Goal: Task Accomplishment & Management: Manage account settings

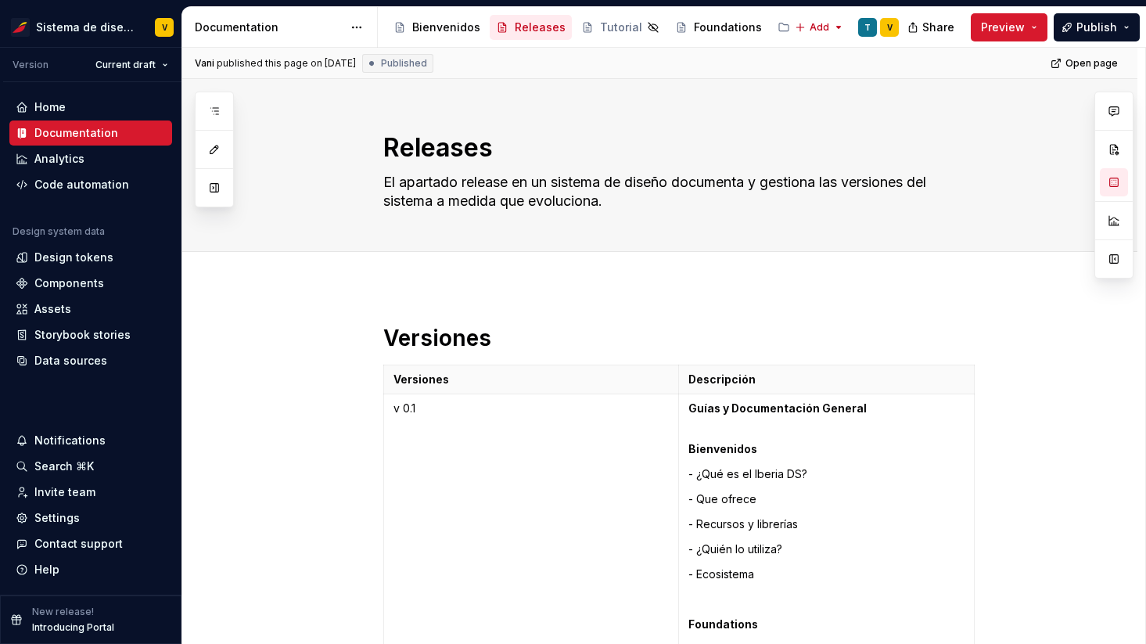
scroll to position [6517, 0]
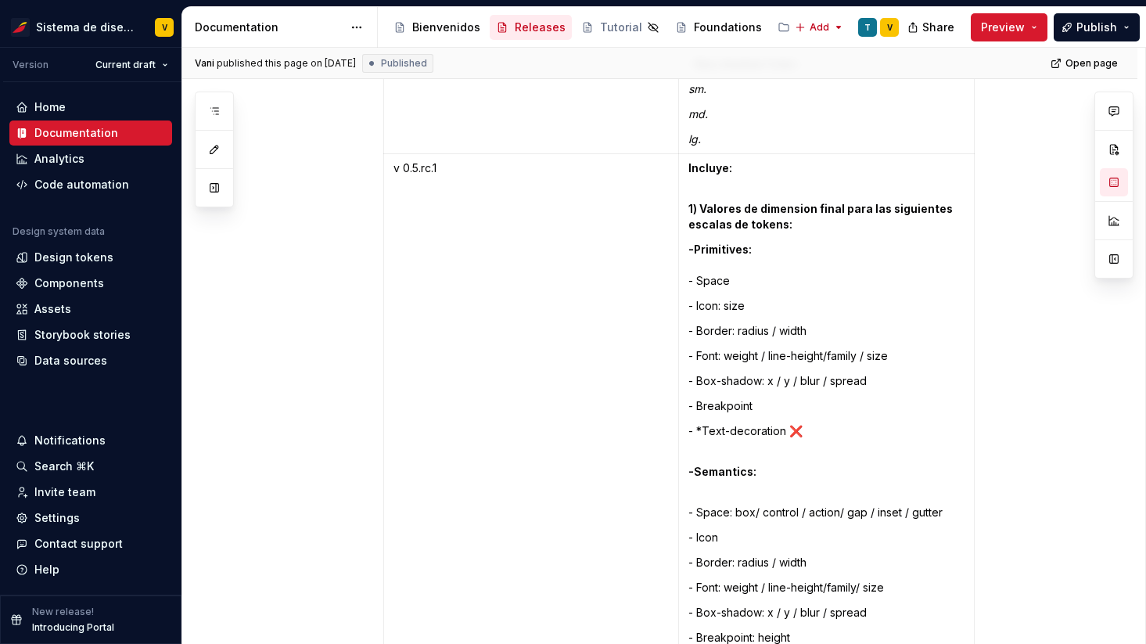
scroll to position [6854, 0]
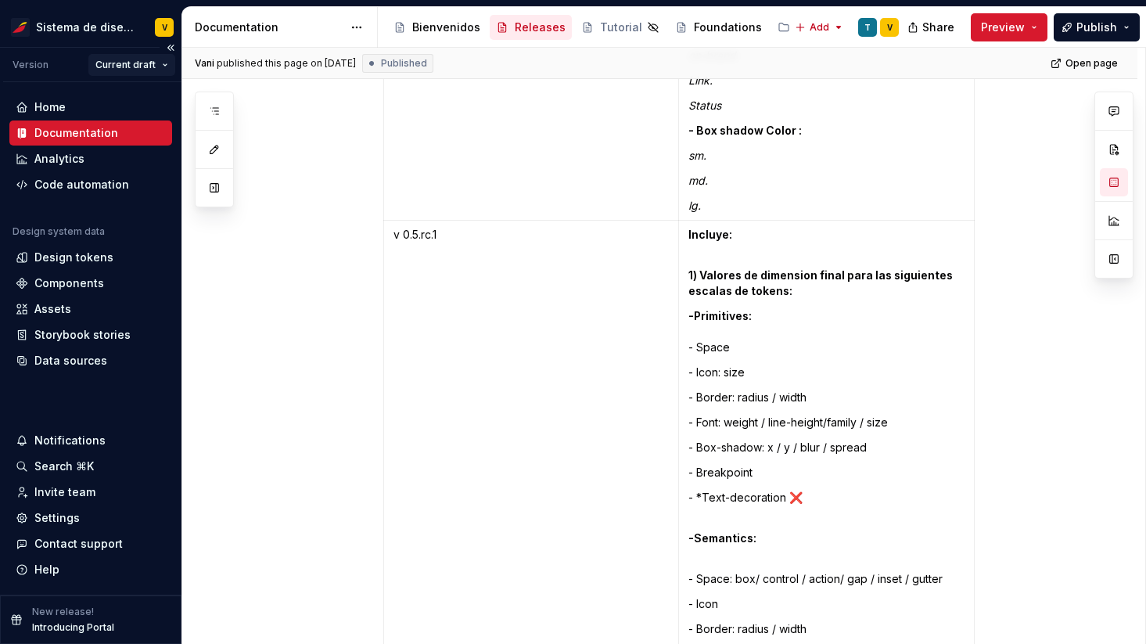
click at [143, 62] on html "Sistema de diseño Iberia V Version Current draft Home Documentation Analytics C…" at bounding box center [573, 322] width 1146 height 644
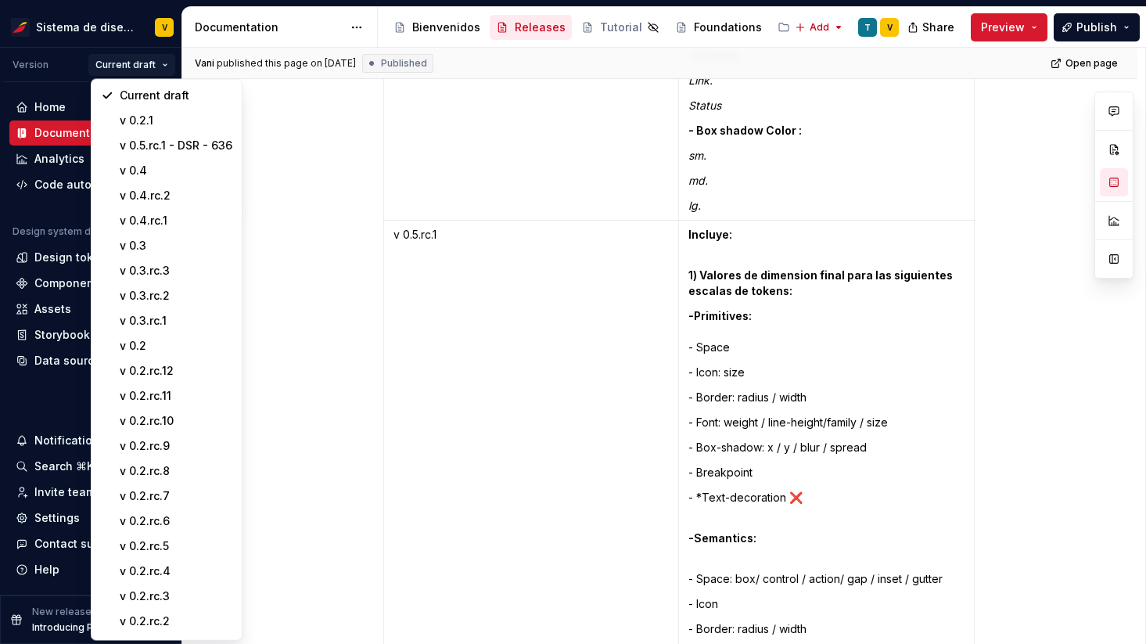
click at [49, 307] on html "Sistema de diseño Iberia V Version Current draft Home Documentation Analytics C…" at bounding box center [573, 322] width 1146 height 644
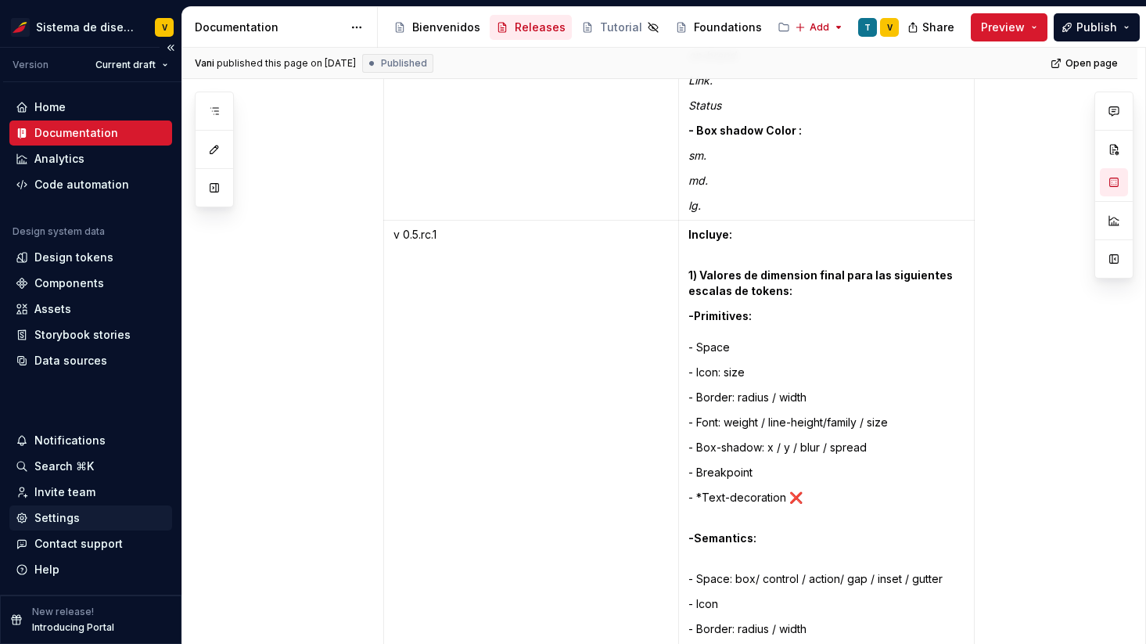
click at [67, 519] on div "Settings" at bounding box center [56, 518] width 45 height 16
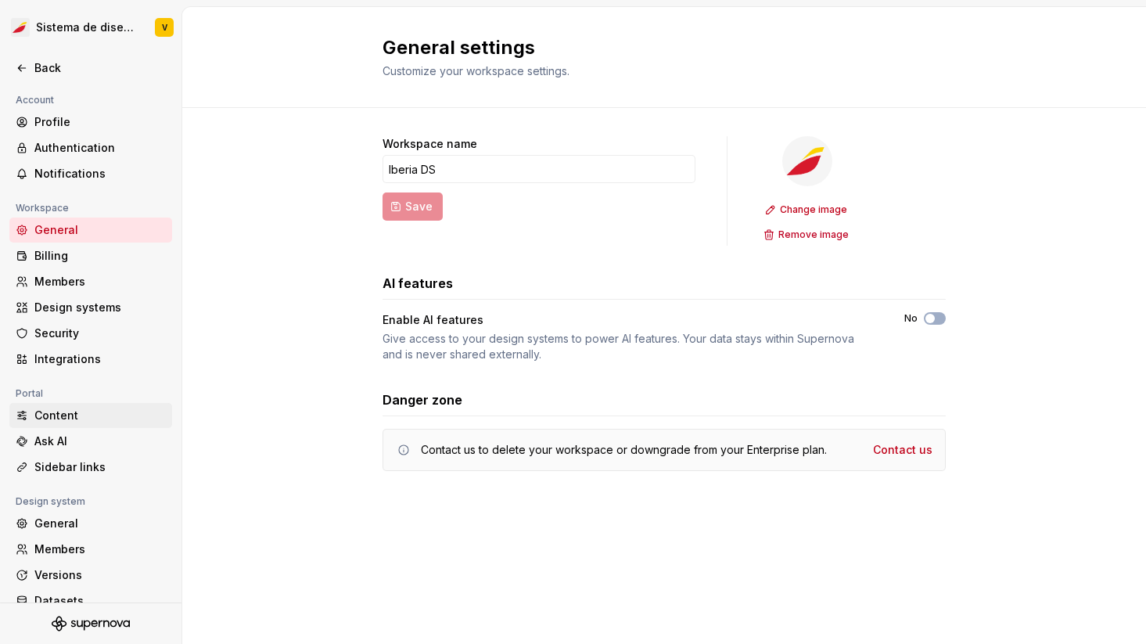
scroll to position [45, 0]
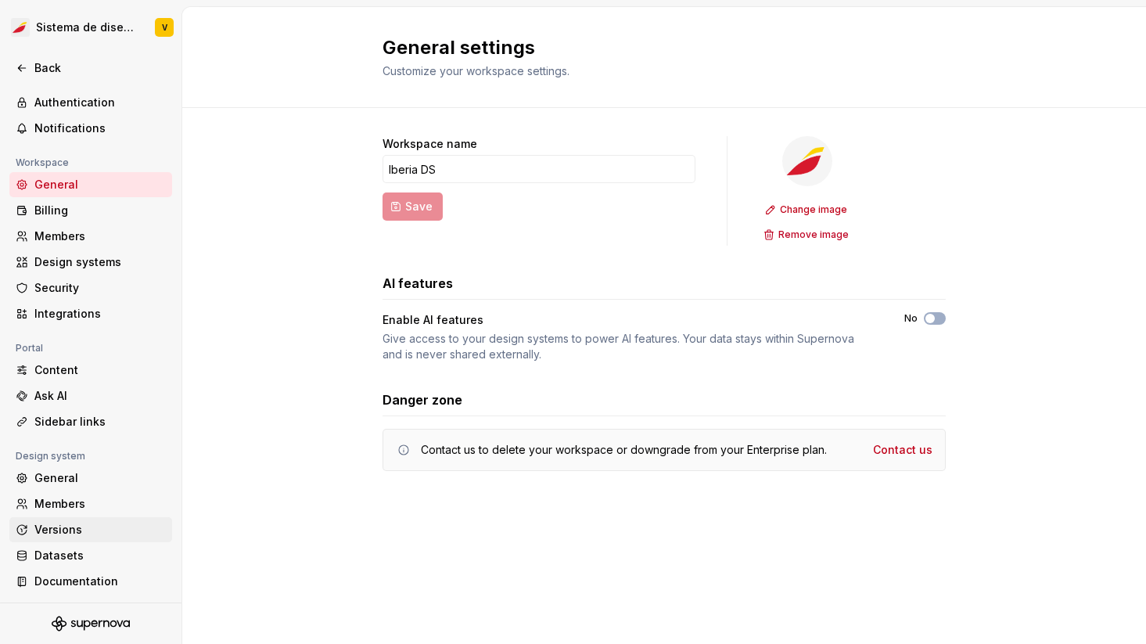
click at [63, 523] on div "Versions" at bounding box center [99, 530] width 131 height 16
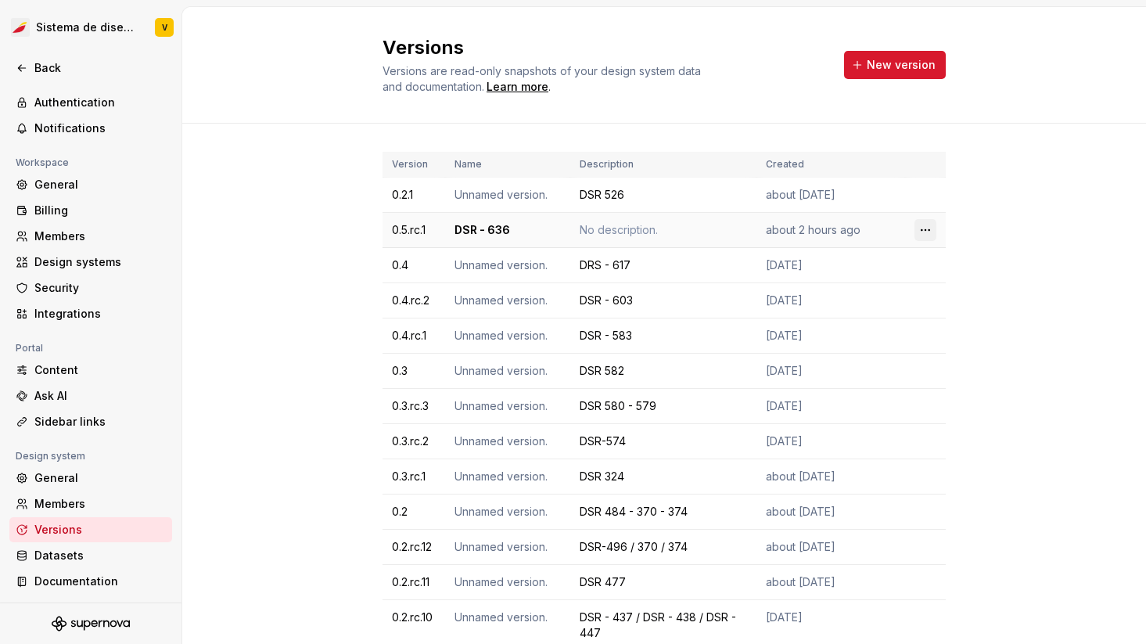
click at [929, 229] on html "Sistema de diseño Iberia V Back Account Profile Authentication Notifications Wo…" at bounding box center [573, 322] width 1146 height 644
click at [955, 262] on div "Edit details" at bounding box center [995, 261] width 102 height 16
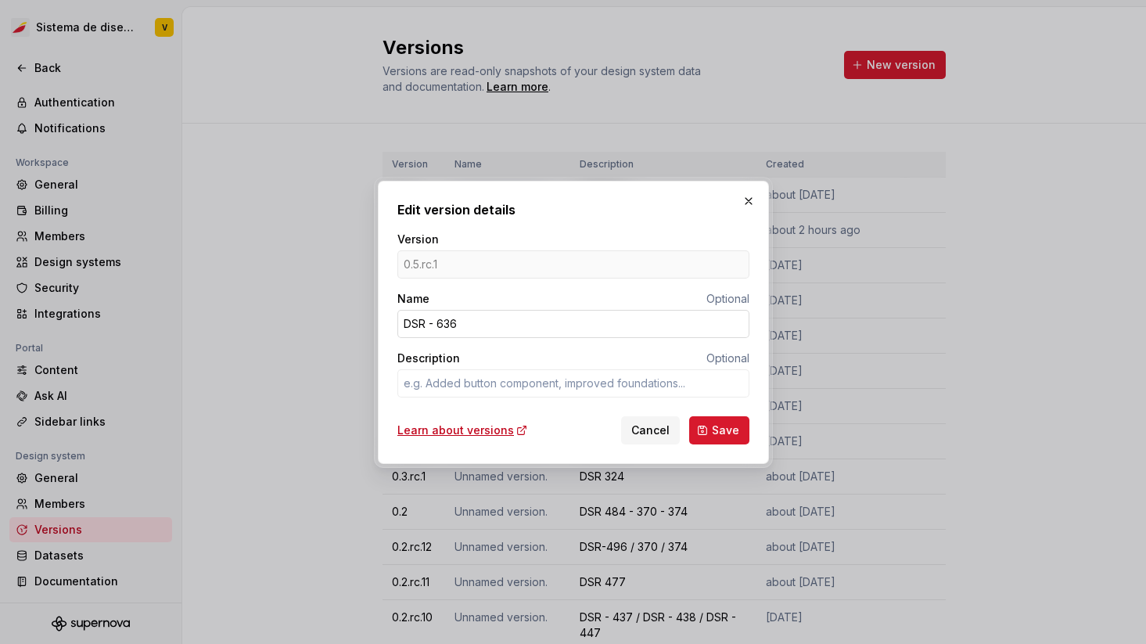
click at [446, 322] on input "DSR - 636" at bounding box center [573, 324] width 352 height 28
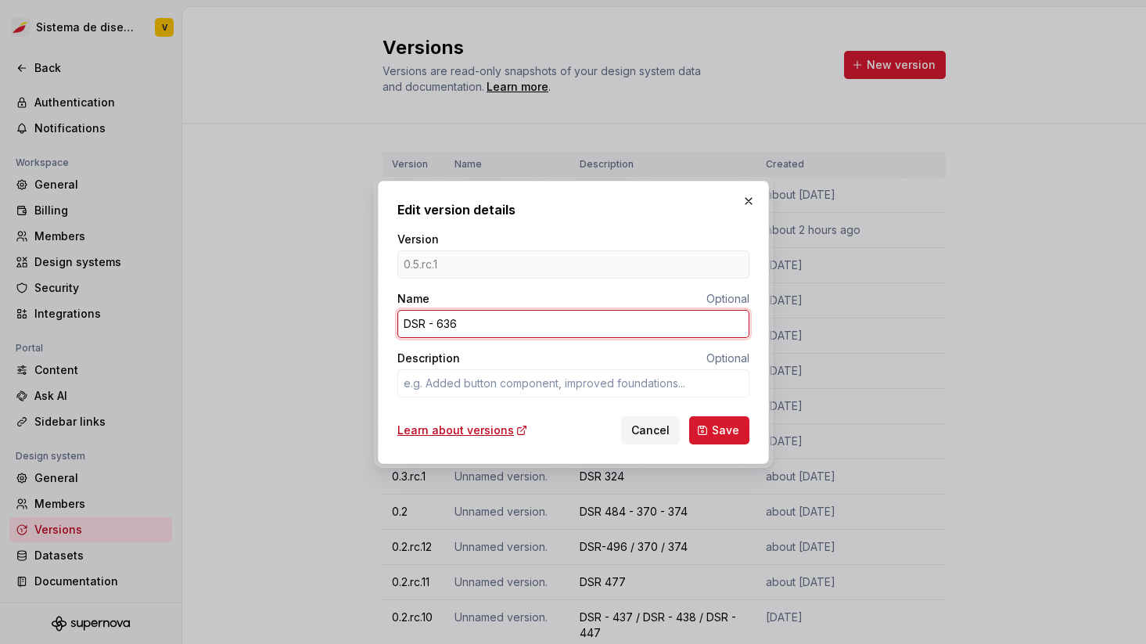
click at [446, 322] on input "DSR - 636" at bounding box center [573, 324] width 352 height 28
type textarea "*"
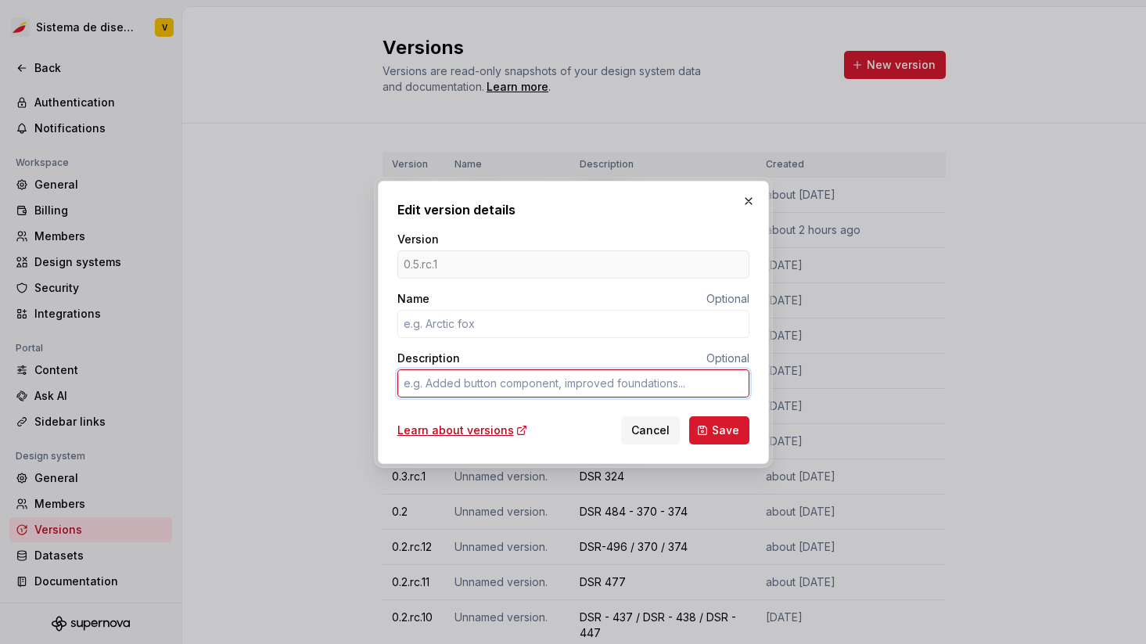
click at [462, 387] on textarea "Description" at bounding box center [573, 383] width 352 height 28
paste textarea "DSR - 636"
type textarea "*"
type textarea "DSR - 636"
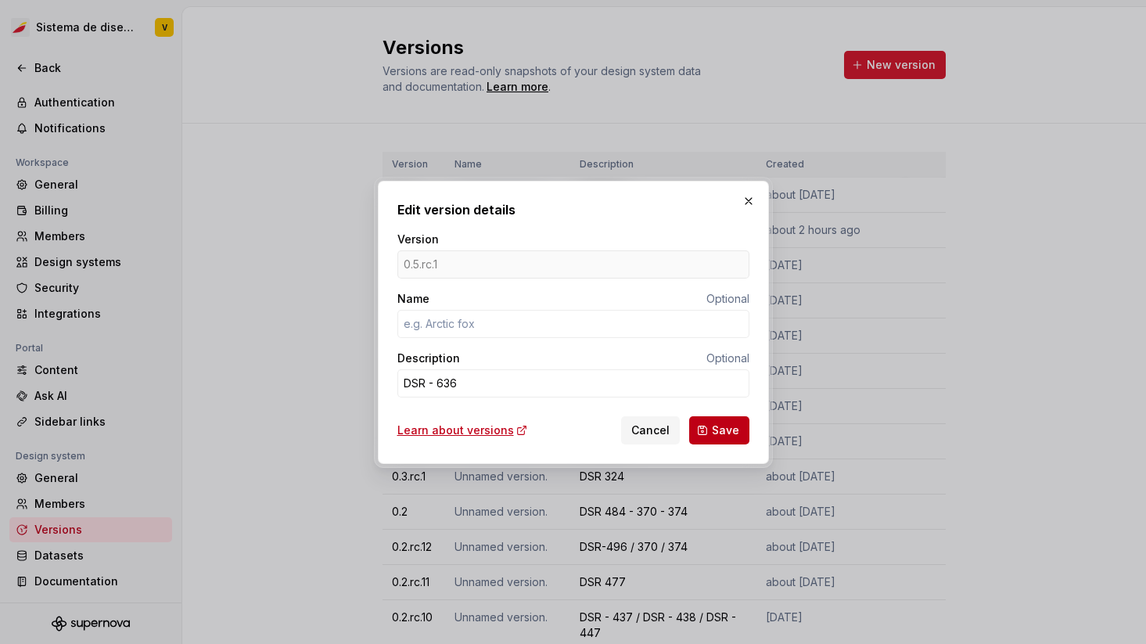
click at [709, 430] on button "Save" at bounding box center [719, 430] width 60 height 28
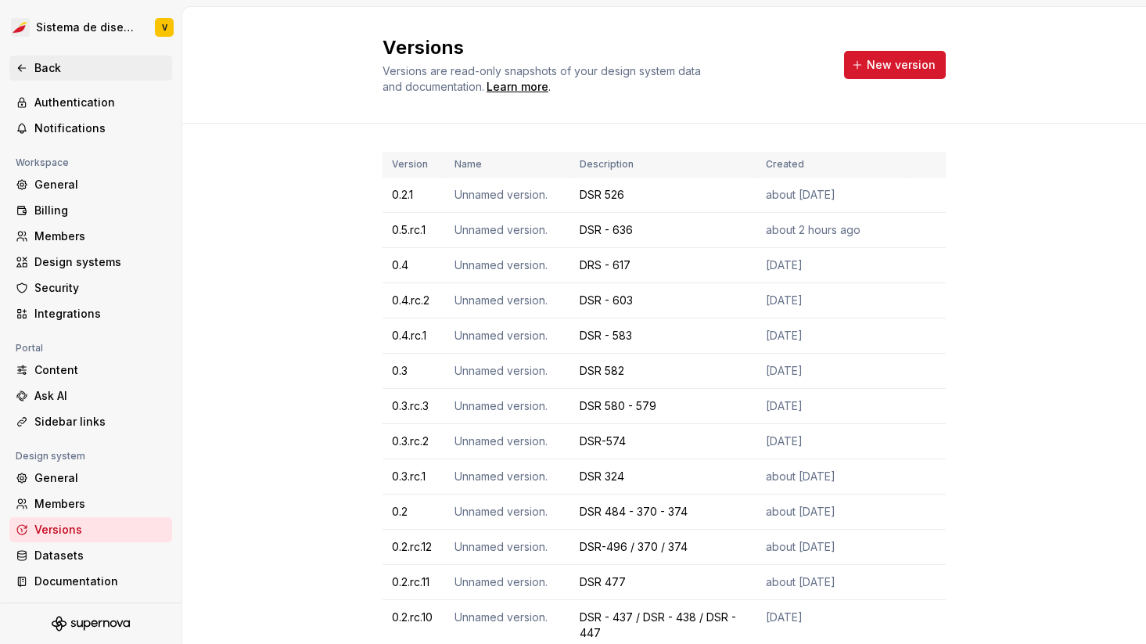
click at [70, 63] on div "Back" at bounding box center [99, 68] width 131 height 16
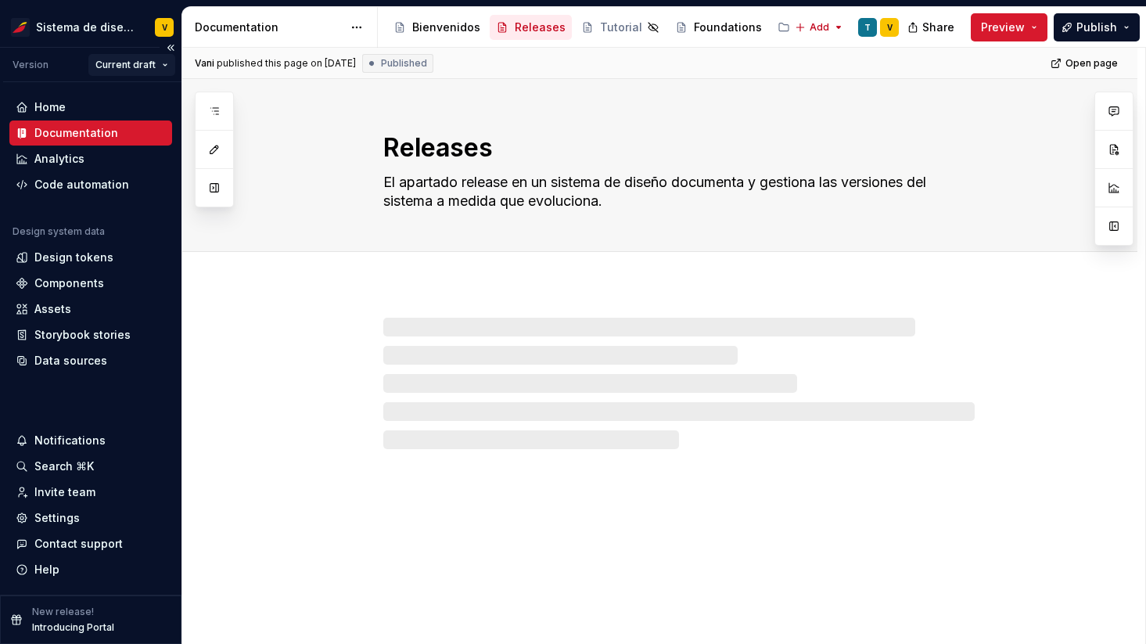
click at [120, 60] on html "Sistema de diseño Iberia V Version Current draft Home Documentation Analytics C…" at bounding box center [573, 322] width 1146 height 644
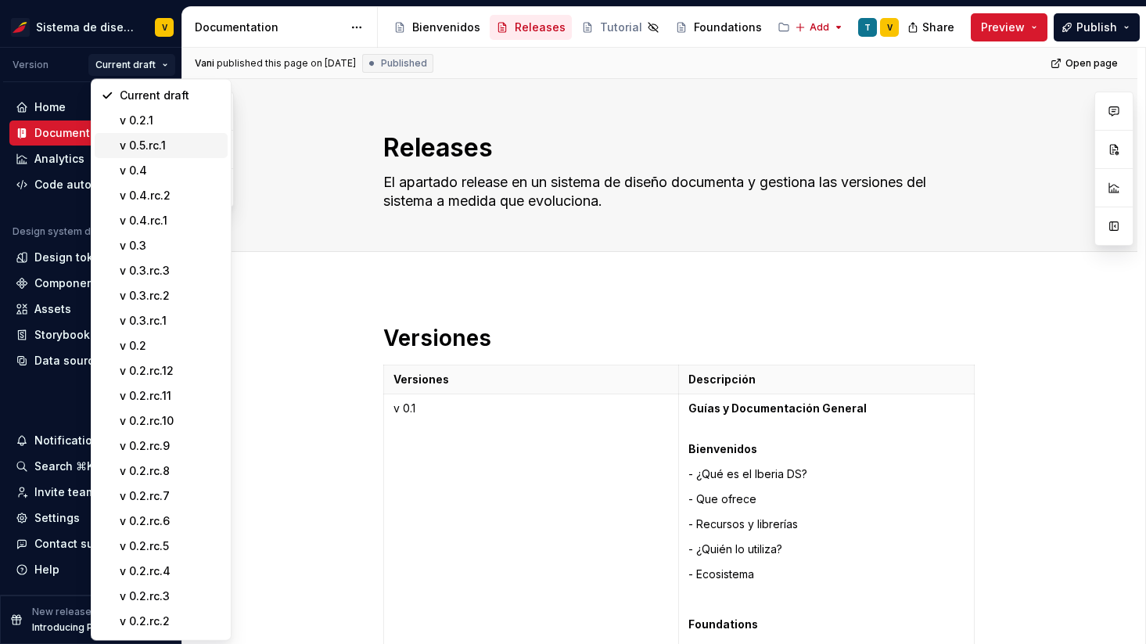
click at [172, 140] on div "v 0.5.rc.1" at bounding box center [171, 146] width 102 height 16
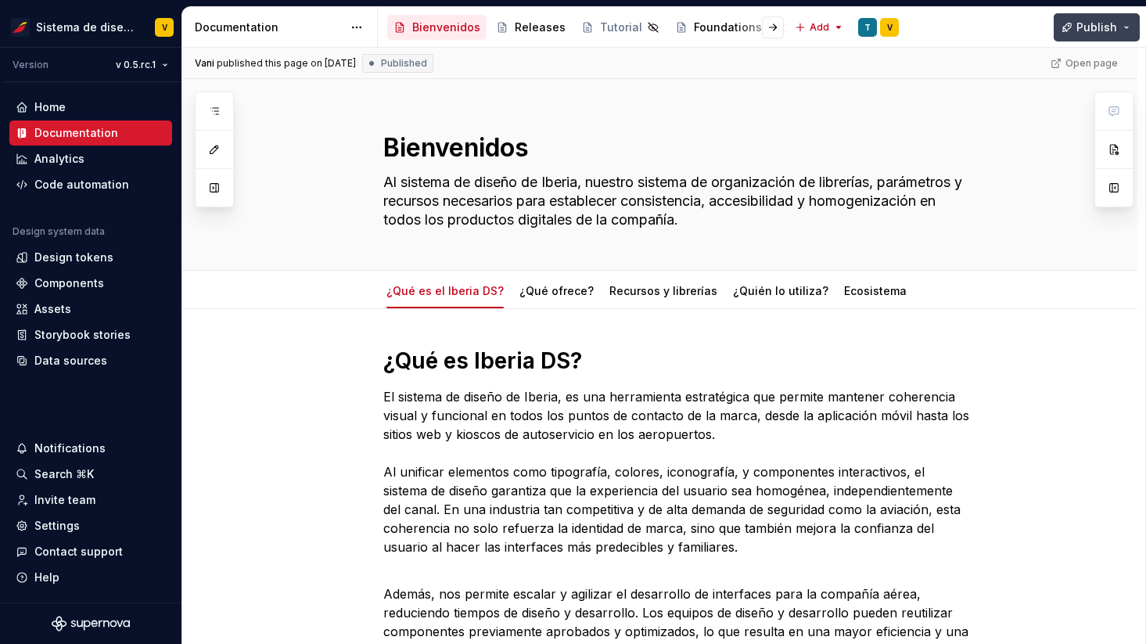
click at [1093, 28] on span "Publish" at bounding box center [1097, 28] width 41 height 16
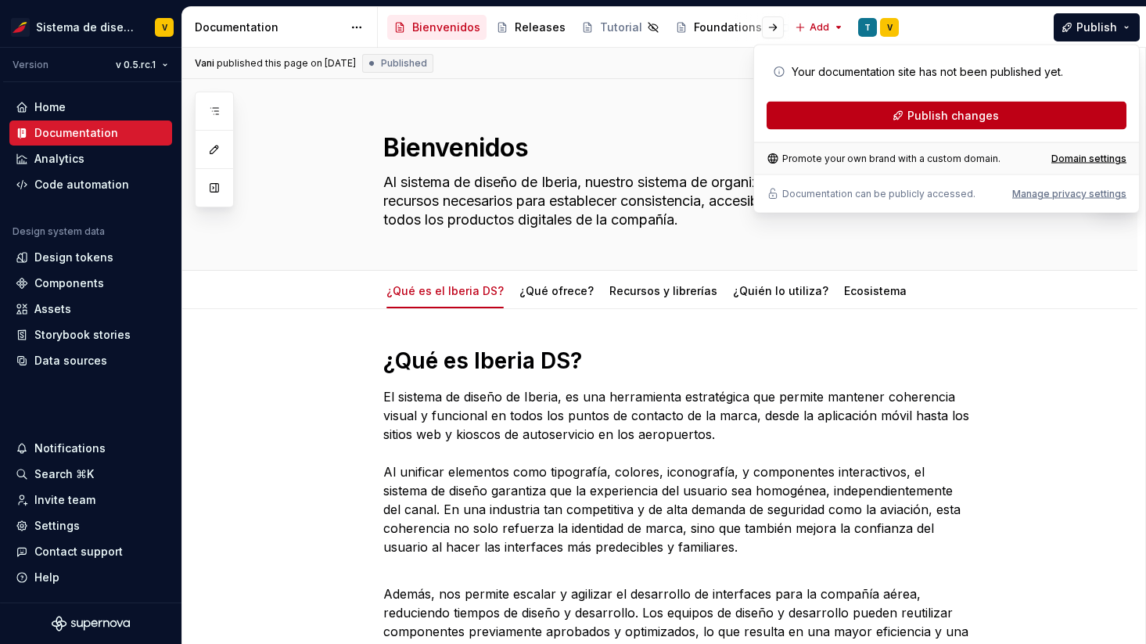
click at [926, 112] on span "Publish changes" at bounding box center [954, 116] width 92 height 16
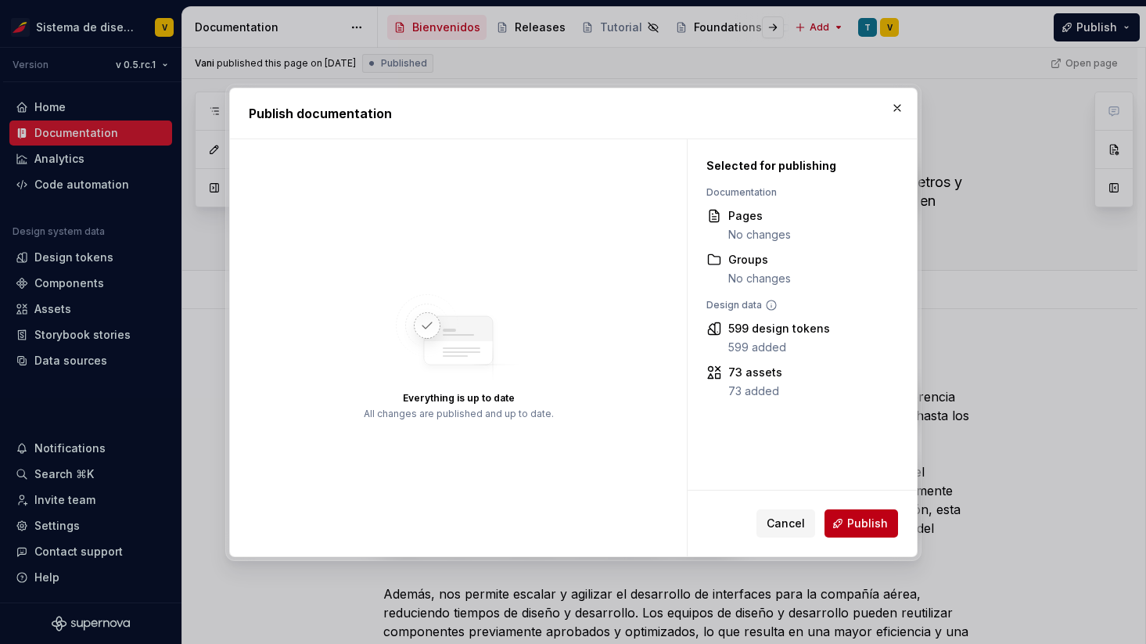
click at [850, 515] on button "Publish" at bounding box center [862, 523] width 74 height 28
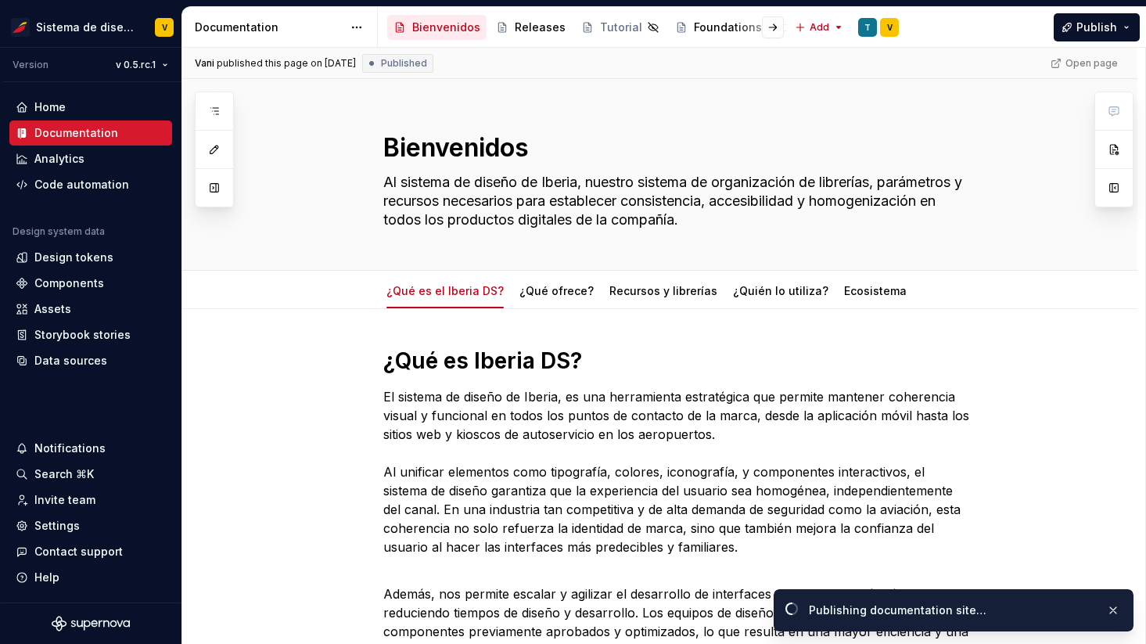
click at [1072, 62] on div "Open page" at bounding box center [1085, 63] width 79 height 22
click at [1084, 64] on div "Open page" at bounding box center [1085, 63] width 79 height 22
click at [1097, 59] on div "Open page" at bounding box center [1085, 63] width 79 height 22
click at [1069, 63] on div "Open page" at bounding box center [1085, 63] width 79 height 22
click at [1077, 60] on div "Open page" at bounding box center [1085, 63] width 79 height 22
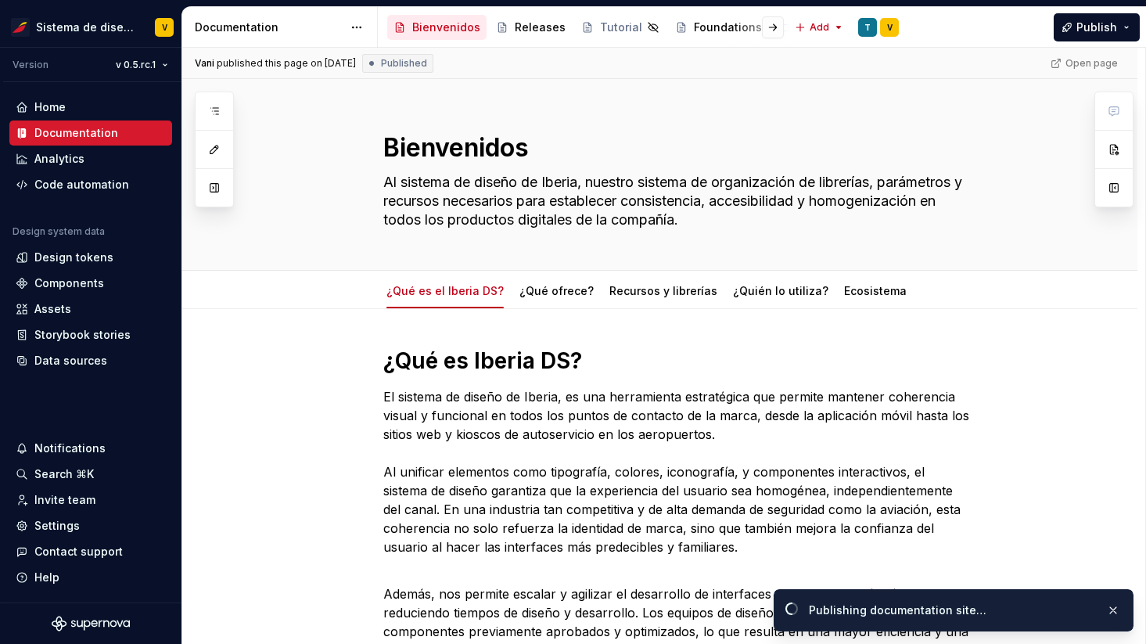
click at [1098, 62] on div "Open page" at bounding box center [1085, 63] width 79 height 22
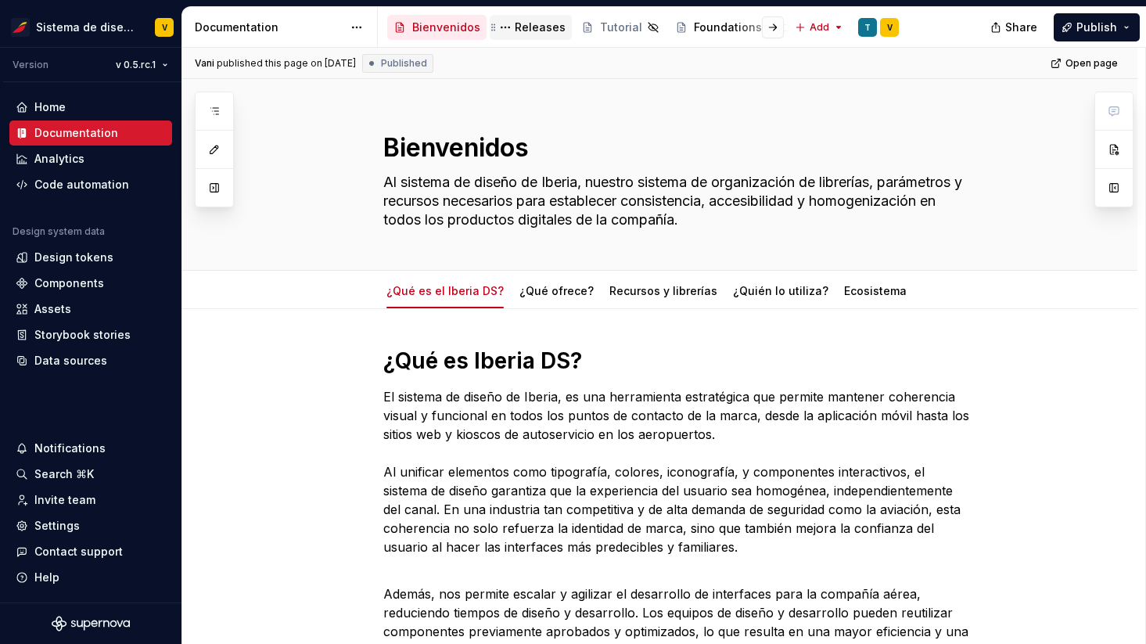
click at [523, 24] on div "Releases" at bounding box center [540, 28] width 51 height 16
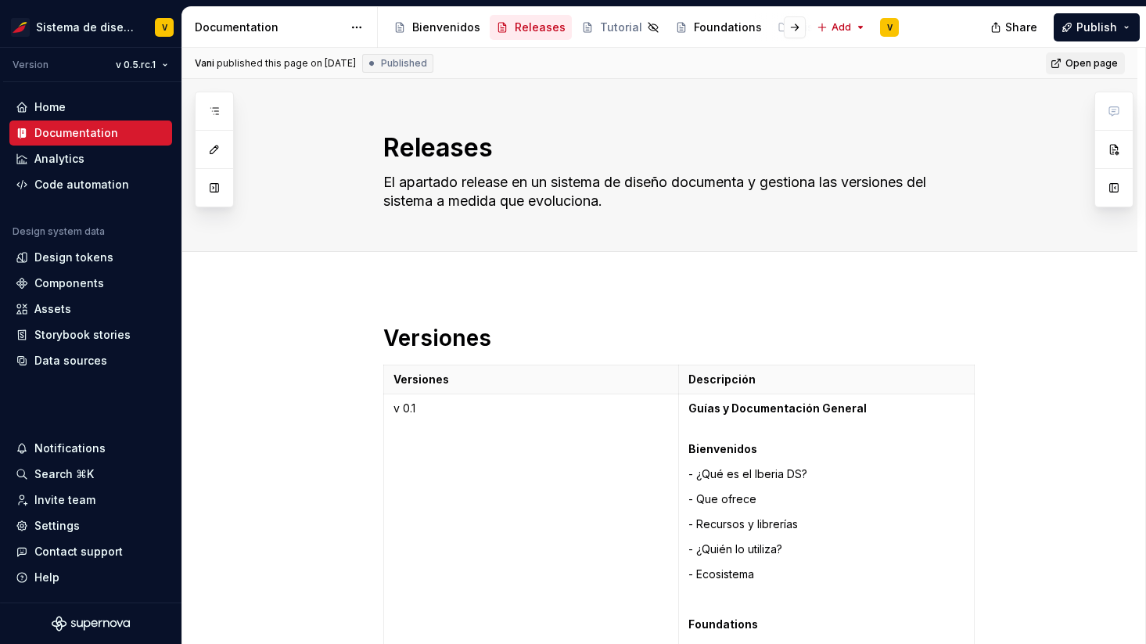
click at [1082, 62] on span "Open page" at bounding box center [1092, 63] width 52 height 13
click at [1077, 27] on button "Publish" at bounding box center [1097, 27] width 86 height 28
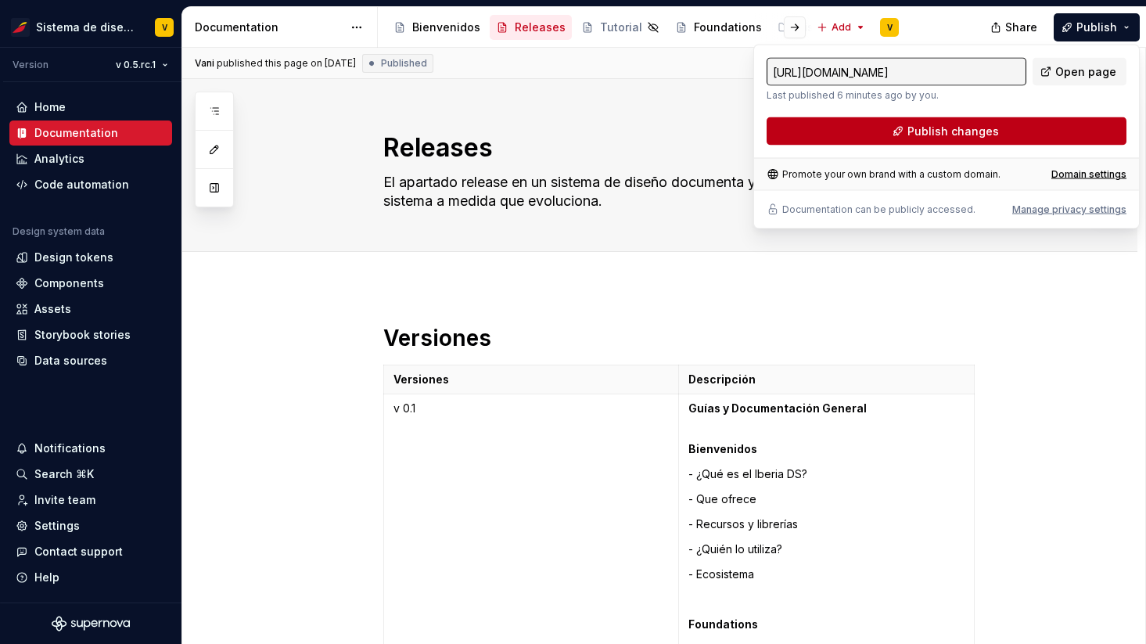
click at [913, 124] on span "Publish changes" at bounding box center [954, 132] width 92 height 16
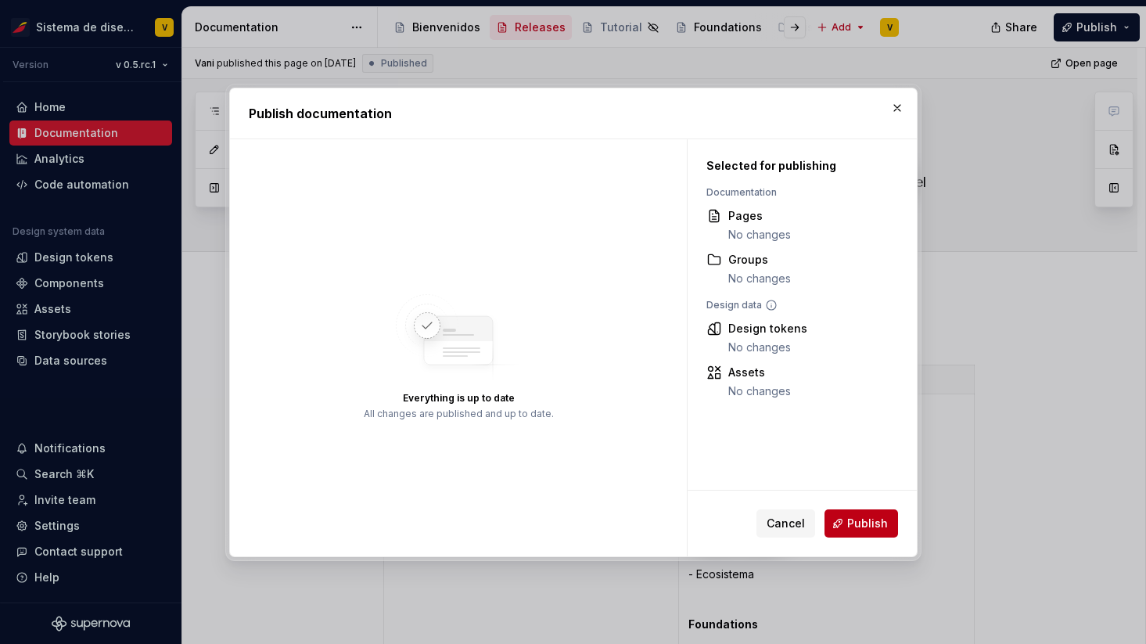
click at [851, 520] on span "Publish" at bounding box center [867, 524] width 41 height 16
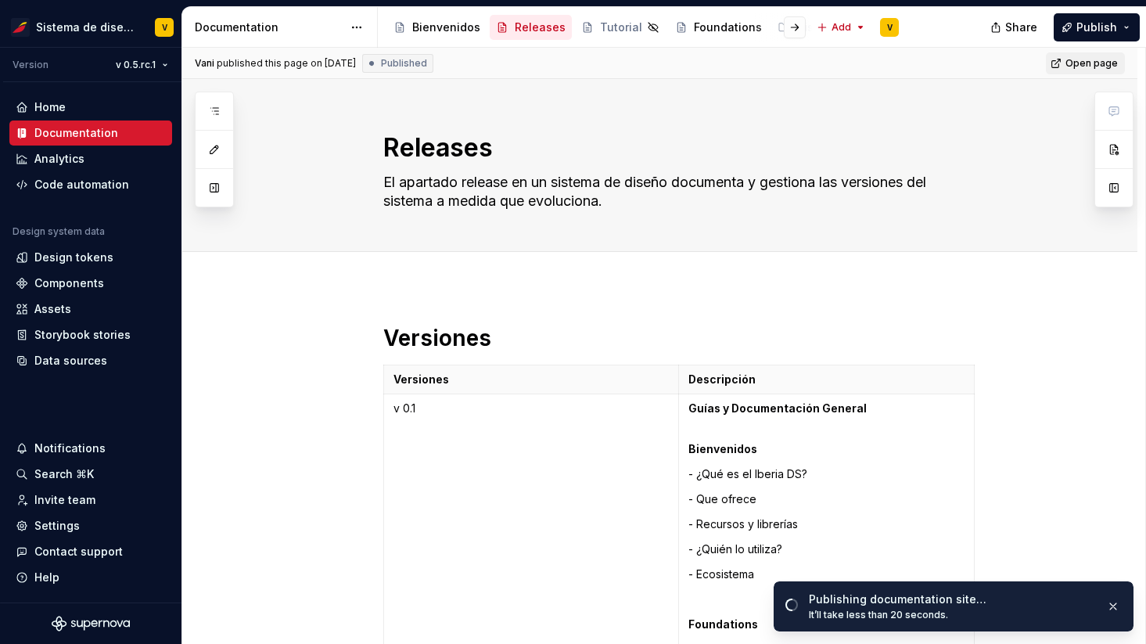
click at [1090, 61] on span "Open page" at bounding box center [1092, 63] width 52 height 13
click at [1129, 26] on button "Publish" at bounding box center [1097, 27] width 86 height 28
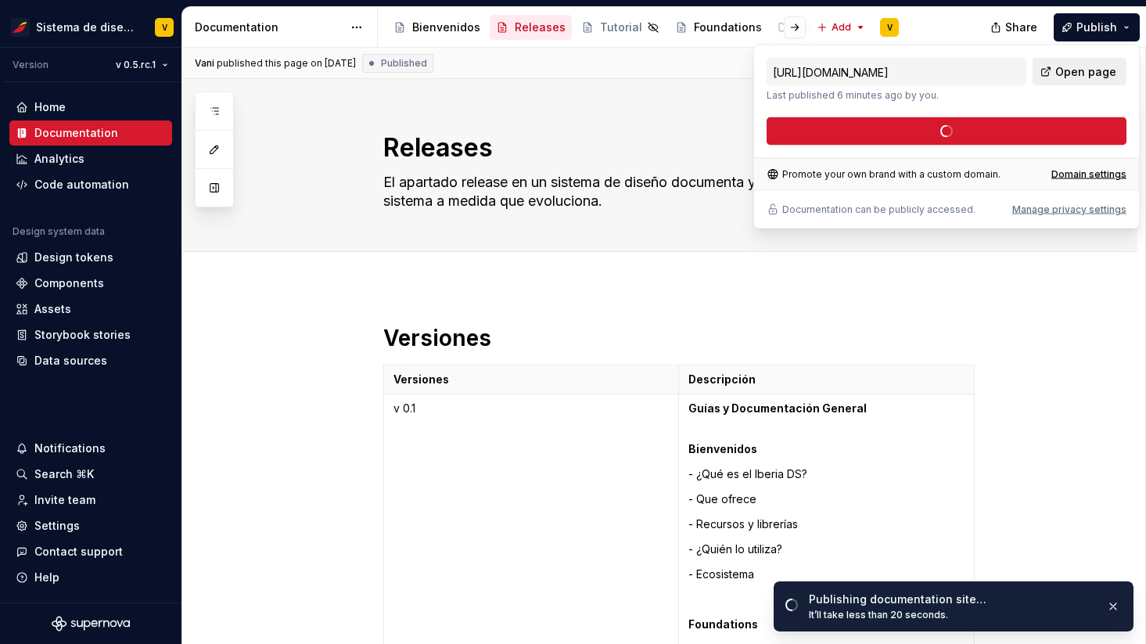
click at [1059, 65] on span "Open page" at bounding box center [1085, 72] width 61 height 16
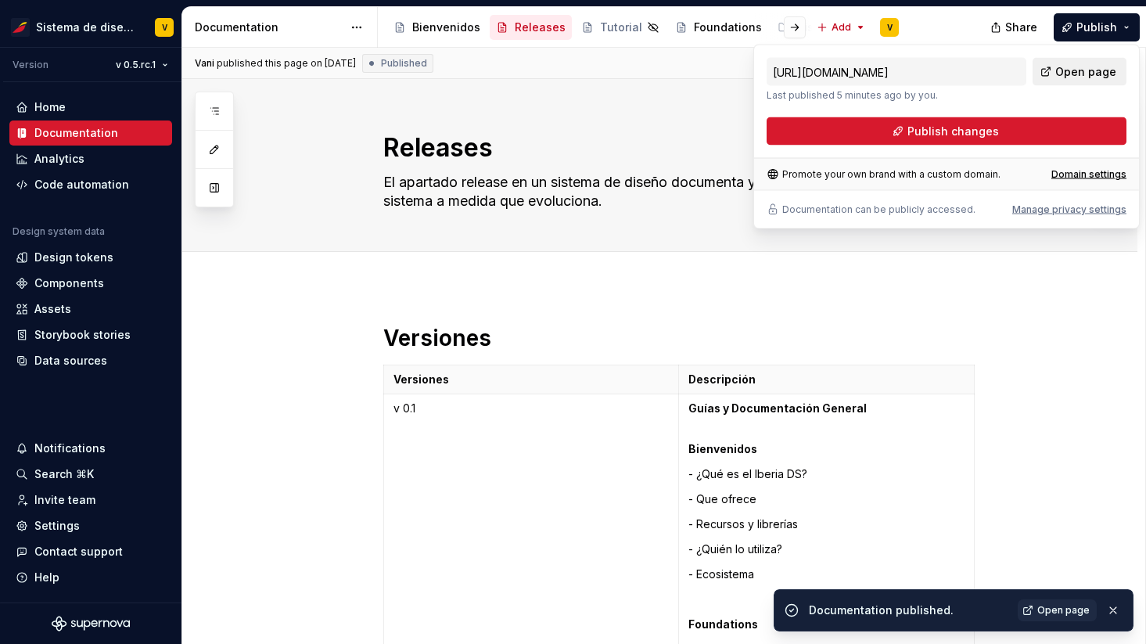
type textarea "*"
